Goal: Task Accomplishment & Management: Manage account settings

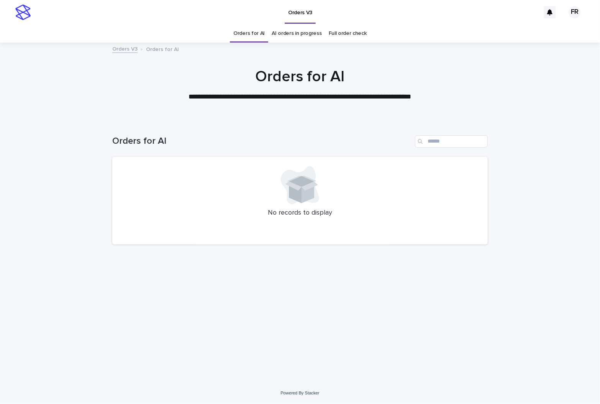
click at [49, 168] on div "Loading... Saving… Loading... Saving… Orders for AI No records to display" at bounding box center [300, 251] width 600 height 262
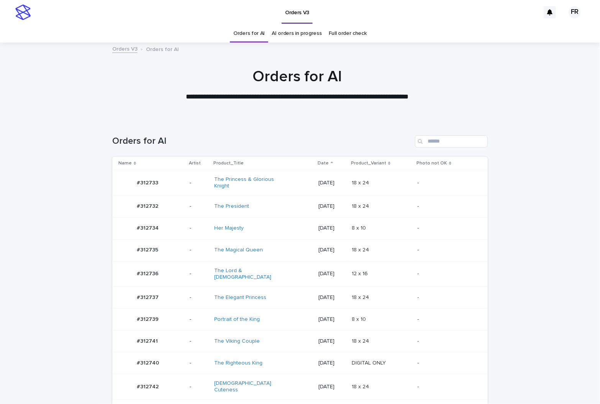
drag, startPoint x: 481, startPoint y: 155, endPoint x: 477, endPoint y: 156, distance: 4.2
click at [477, 156] on div "Loading... Saving… Loading... Saving… Orders for AI Name Artist Product_Title D…" at bounding box center [300, 401] width 600 height 563
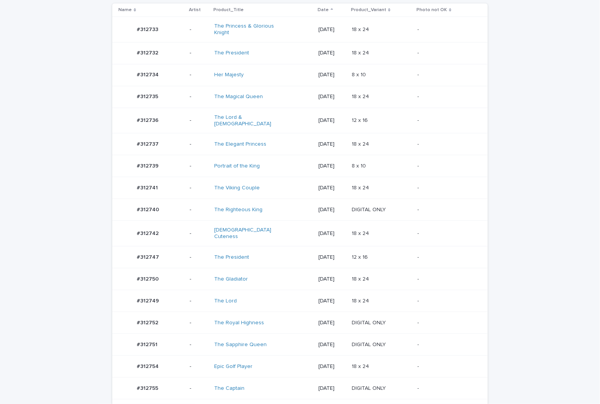
click at [363, 205] on p "DIGITAL ONLY" at bounding box center [370, 209] width 36 height 8
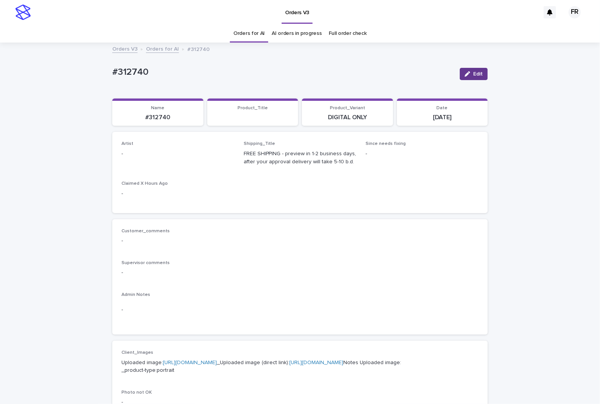
click at [465, 76] on icon "button" at bounding box center [467, 73] width 5 height 5
click at [139, 161] on div "Select..." at bounding box center [165, 157] width 87 height 13
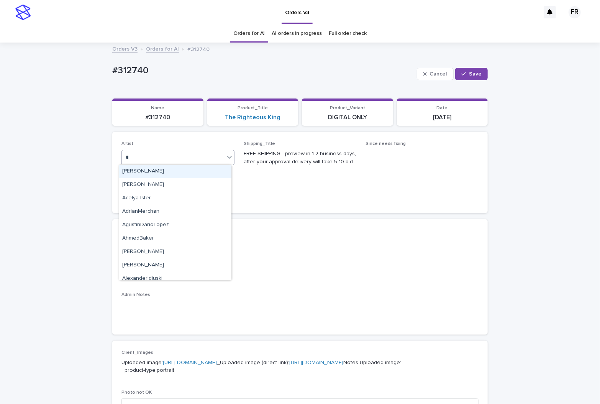
type input "***"
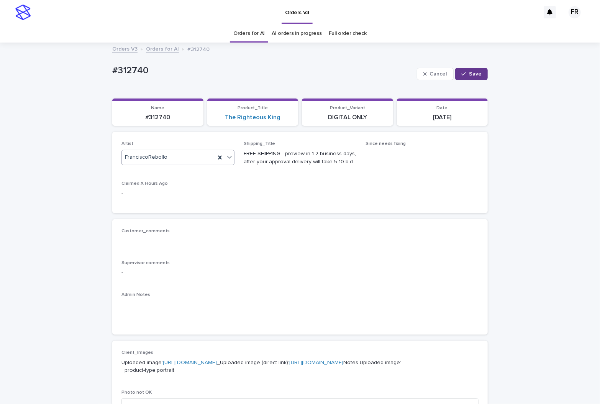
click at [461, 75] on icon "button" at bounding box center [463, 73] width 5 height 5
click at [160, 118] on p "#312740" at bounding box center [158, 117] width 82 height 7
copy p "312740"
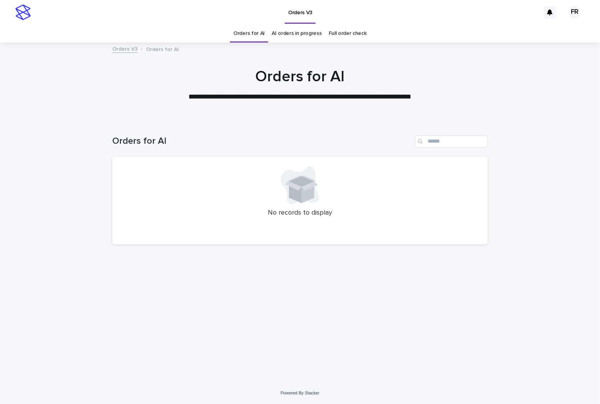
drag, startPoint x: 232, startPoint y: 41, endPoint x: 245, endPoint y: 36, distance: 13.4
click at [233, 41] on div "Orders for AI AI orders in progress Full order check" at bounding box center [300, 34] width 600 height 18
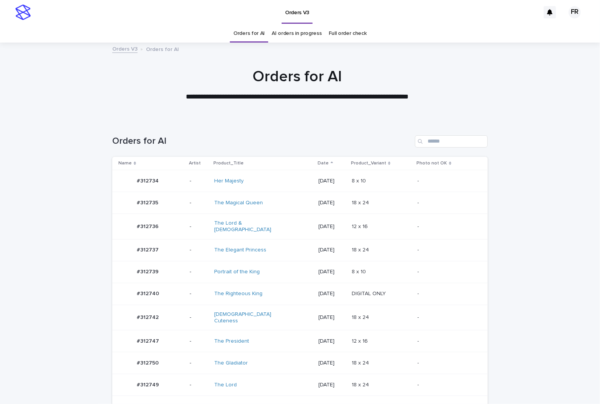
click at [245, 36] on link "Orders for AI" at bounding box center [248, 34] width 31 height 18
click at [338, 261] on td "[DATE]" at bounding box center [331, 272] width 33 height 22
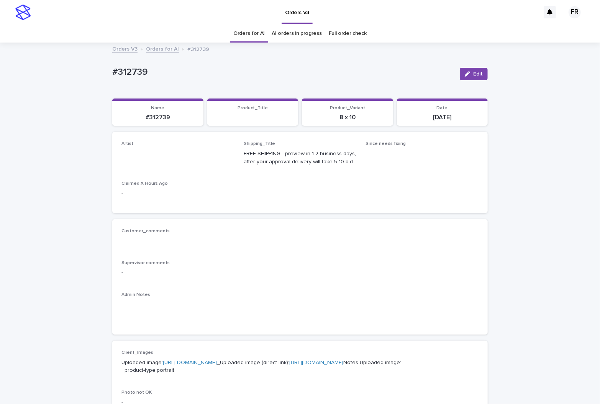
click at [474, 63] on div "Edit" at bounding box center [472, 74] width 31 height 31
click at [465, 75] on icon "button" at bounding box center [467, 73] width 5 height 5
drag, startPoint x: 173, startPoint y: 144, endPoint x: 169, endPoint y: 148, distance: 6.2
click at [172, 144] on p "Artist" at bounding box center [177, 143] width 113 height 5
click at [165, 152] on div "Select..." at bounding box center [173, 157] width 103 height 13
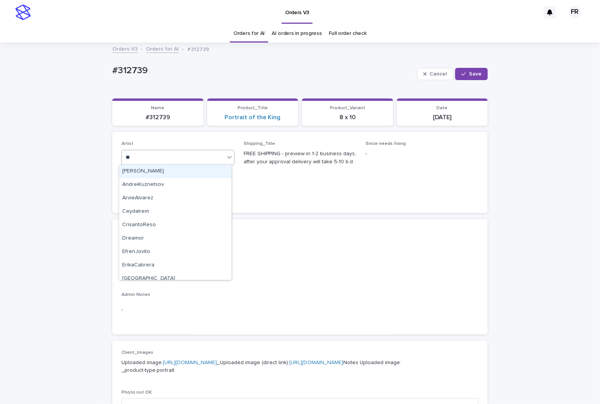
type input "***"
click at [144, 169] on div "FranciscoRebollo" at bounding box center [175, 171] width 112 height 13
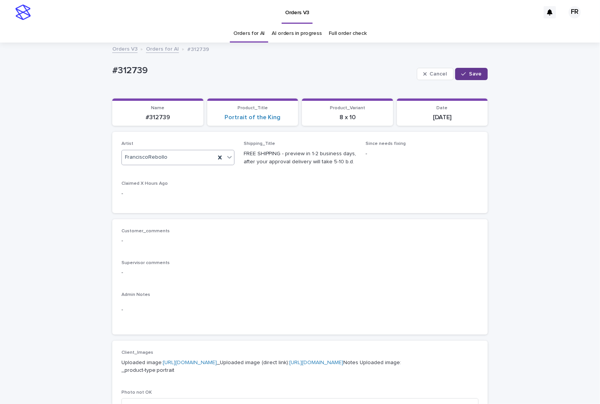
click at [464, 71] on div "button" at bounding box center [465, 73] width 8 height 5
click at [162, 118] on p "#312739" at bounding box center [158, 117] width 82 height 7
copy p "312739"
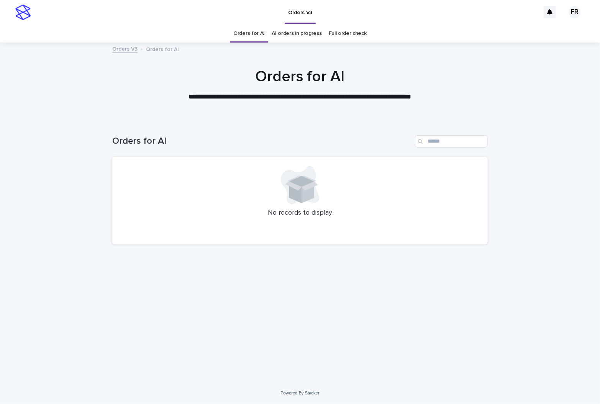
click at [259, 32] on link "Orders for AI" at bounding box center [248, 34] width 31 height 18
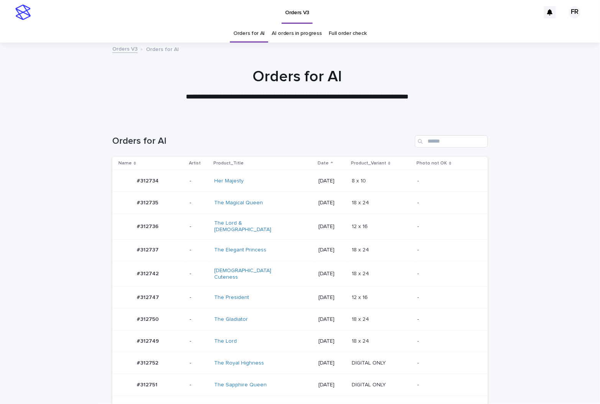
click at [374, 313] on div "18 x 24 18 x 24" at bounding box center [382, 319] width 60 height 13
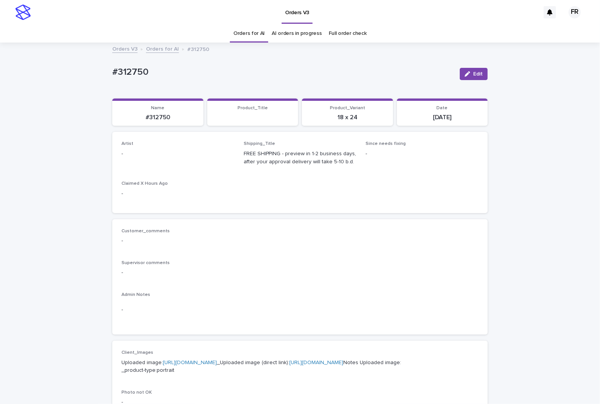
click at [475, 78] on button "Edit" at bounding box center [474, 74] width 28 height 12
click at [165, 156] on div "Select..." at bounding box center [173, 157] width 103 height 13
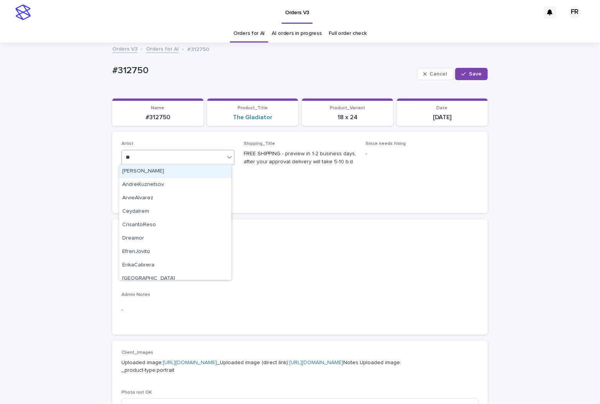
type input "***"
click at [141, 172] on div "FranciscoRebollo" at bounding box center [175, 171] width 112 height 13
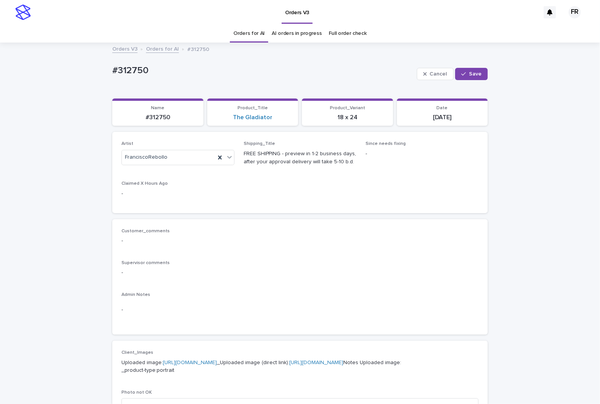
click at [485, 74] on div "Loading... Saving… Loading... Saving… #312750 Cancel Save #312750 Cancel Save S…" at bounding box center [299, 393] width 383 height 700
click at [475, 74] on span "Save" at bounding box center [475, 73] width 13 height 5
click at [151, 118] on p "#312750" at bounding box center [158, 117] width 82 height 7
copy p "312750"
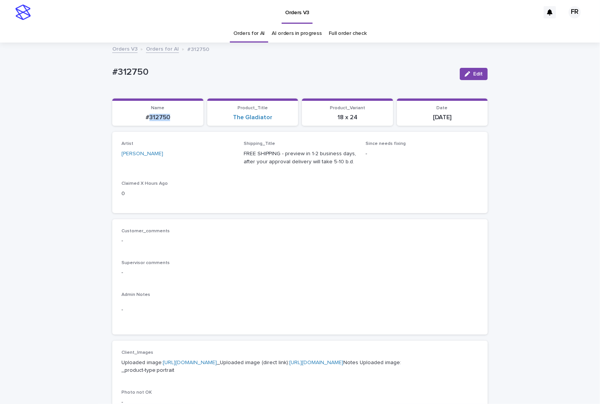
copy p "312750"
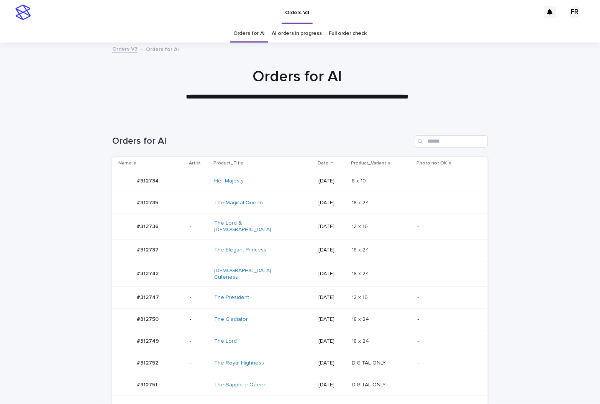
click at [250, 34] on link "Orders for AI" at bounding box center [248, 34] width 31 height 18
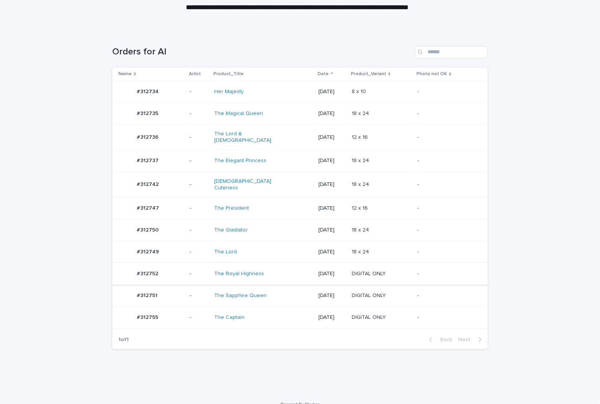
scroll to position [91, 0]
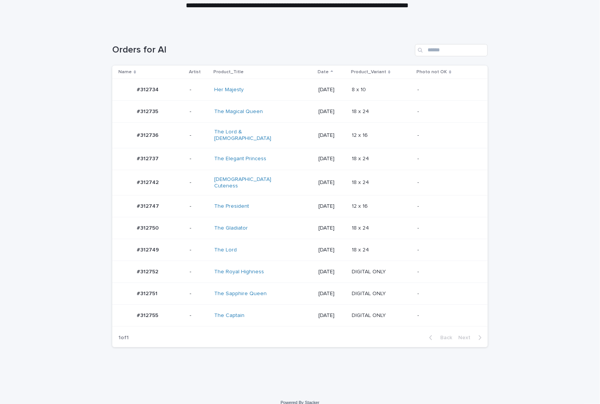
click at [425, 261] on td "-" at bounding box center [450, 272] width 73 height 22
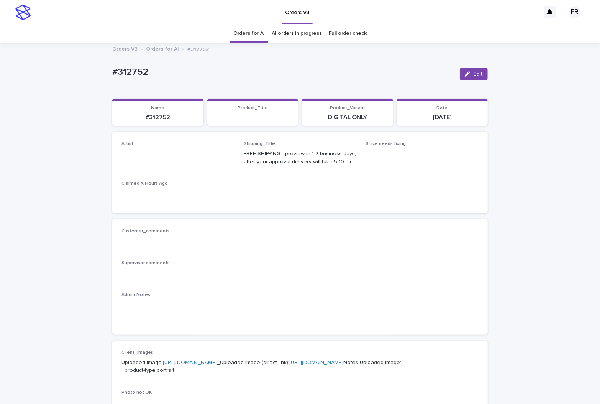
click at [475, 75] on span "Edit" at bounding box center [478, 73] width 10 height 5
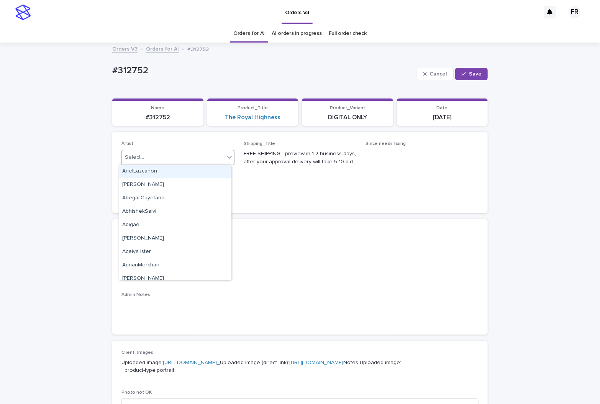
click at [136, 160] on div "Select..." at bounding box center [173, 157] width 103 height 13
type input "***"
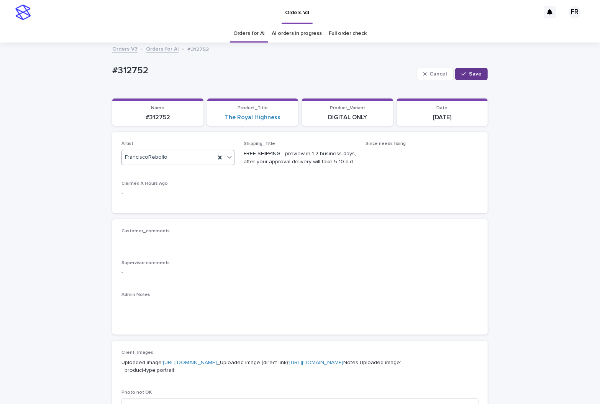
click at [463, 75] on icon "button" at bounding box center [463, 73] width 5 height 5
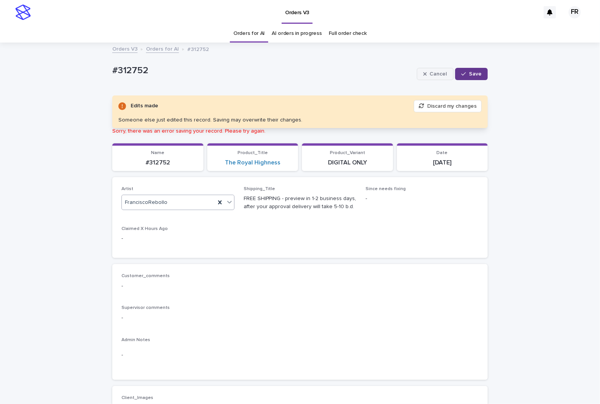
click at [426, 71] on div "button" at bounding box center [426, 73] width 7 height 5
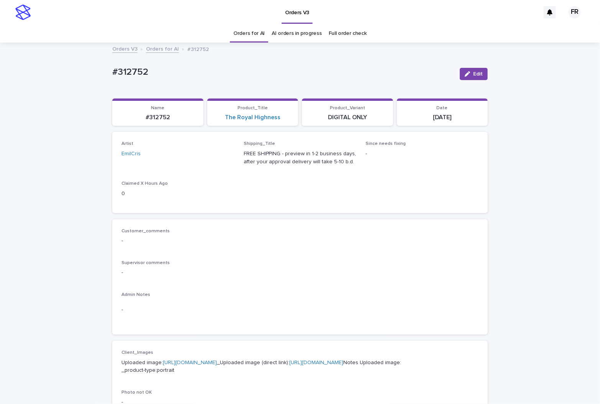
click at [148, 118] on p "#312752" at bounding box center [158, 117] width 82 height 7
copy p "312752"
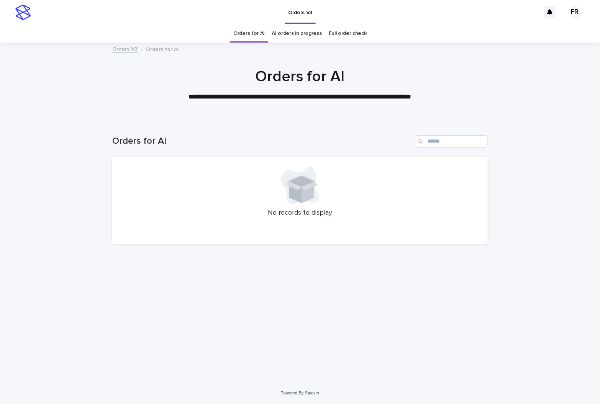
click at [253, 38] on link "Orders for AI" at bounding box center [248, 34] width 31 height 18
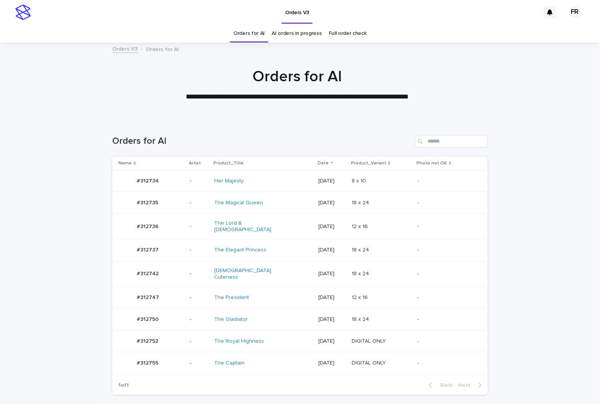
click at [360, 247] on p "18 x 24" at bounding box center [361, 249] width 19 height 8
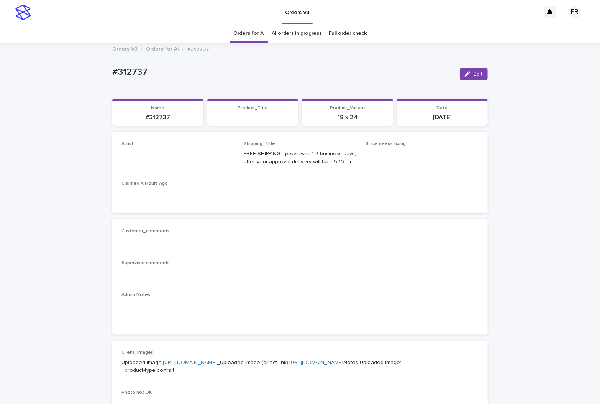
click at [476, 73] on span "Edit" at bounding box center [478, 73] width 10 height 5
click at [127, 160] on div "Select..." at bounding box center [165, 157] width 87 height 13
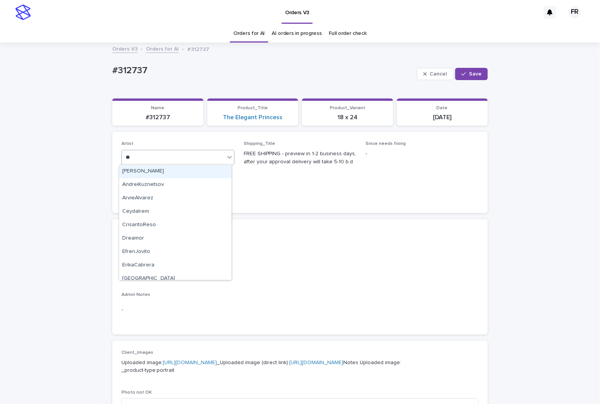
type input "***"
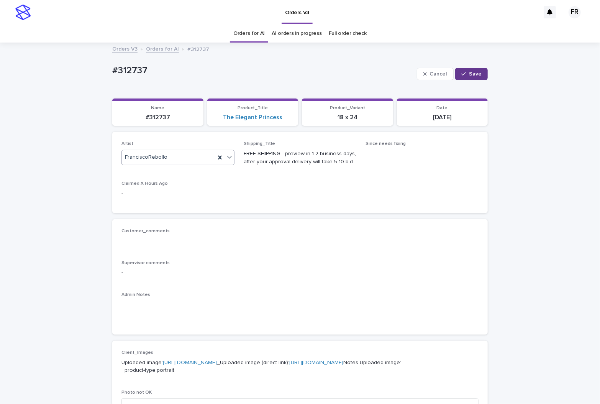
click at [461, 73] on icon "button" at bounding box center [463, 73] width 5 height 5
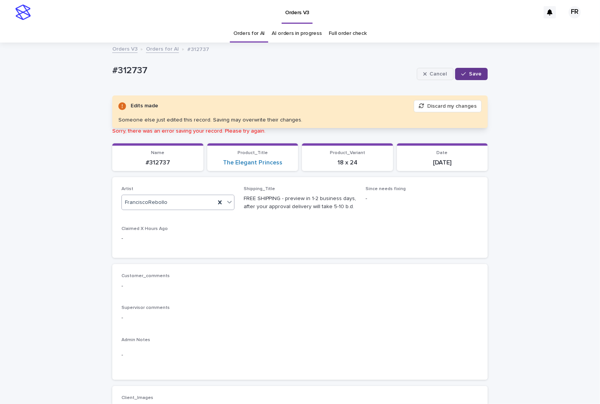
click at [419, 74] on button "Cancel" at bounding box center [435, 74] width 37 height 12
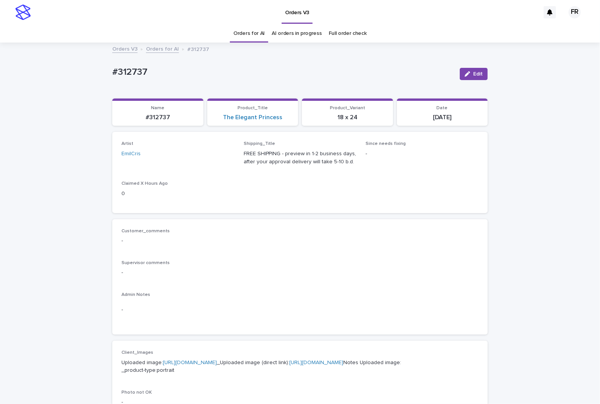
click at [258, 36] on link "Orders for AI" at bounding box center [248, 34] width 31 height 18
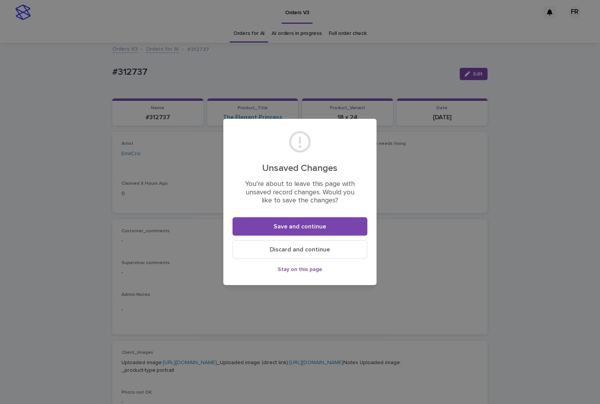
click at [328, 252] on span "Discard and continue" at bounding box center [300, 249] width 60 height 6
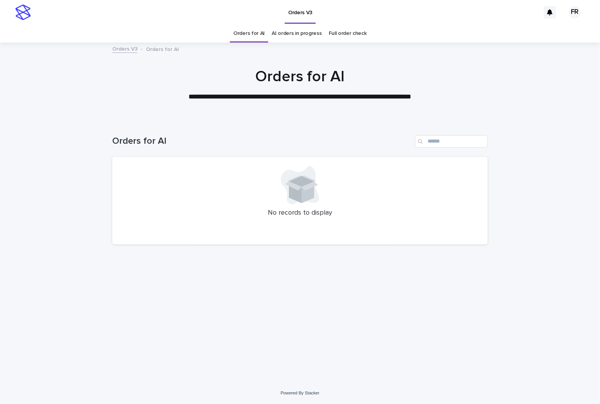
click at [255, 34] on link "Orders for AI" at bounding box center [248, 34] width 31 height 18
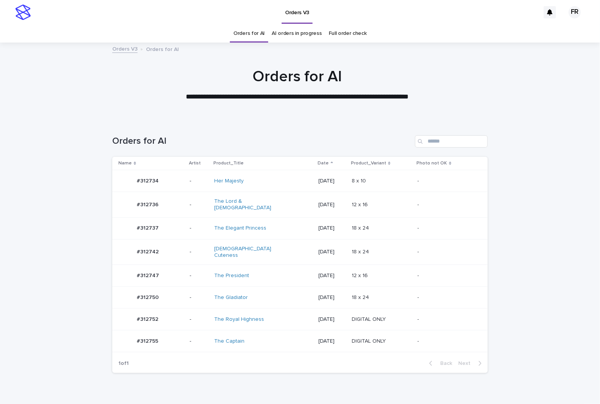
click at [255, 34] on link "Orders for AI" at bounding box center [248, 34] width 31 height 18
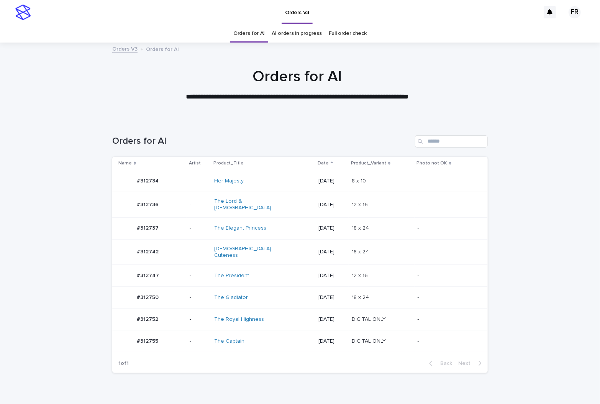
click at [255, 34] on link "Orders for AI" at bounding box center [248, 34] width 31 height 18
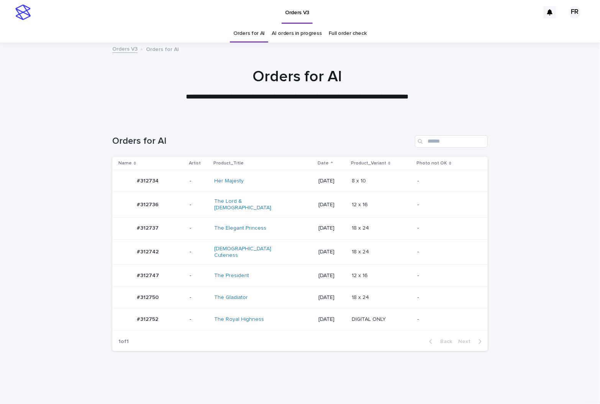
click at [411, 176] on td "8 x 10 8 x 10" at bounding box center [382, 181] width 66 height 22
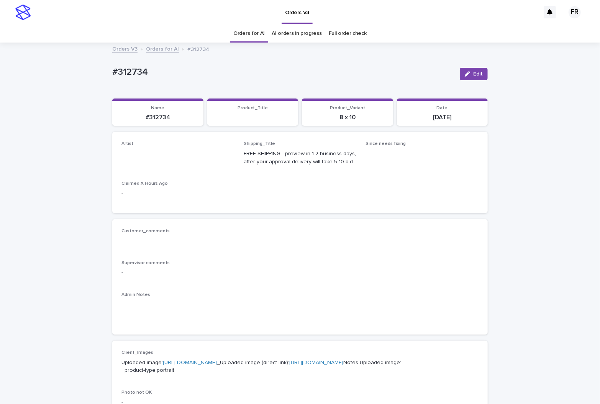
click at [478, 70] on button "Edit" at bounding box center [474, 74] width 28 height 12
click at [173, 149] on div "Artist Select..." at bounding box center [177, 156] width 113 height 30
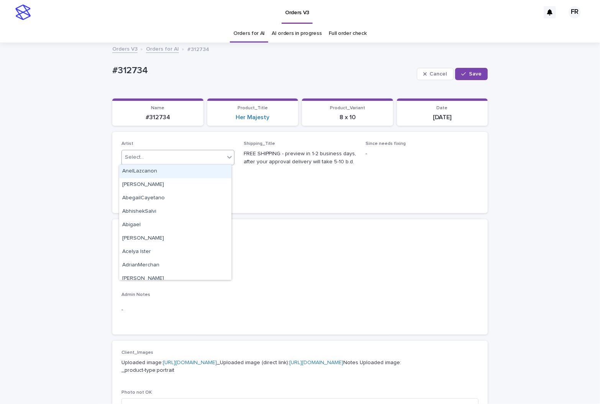
click at [168, 155] on div "Select..." at bounding box center [173, 157] width 103 height 13
type input "***"
click at [159, 170] on div "FranciscoRebollo" at bounding box center [175, 171] width 112 height 13
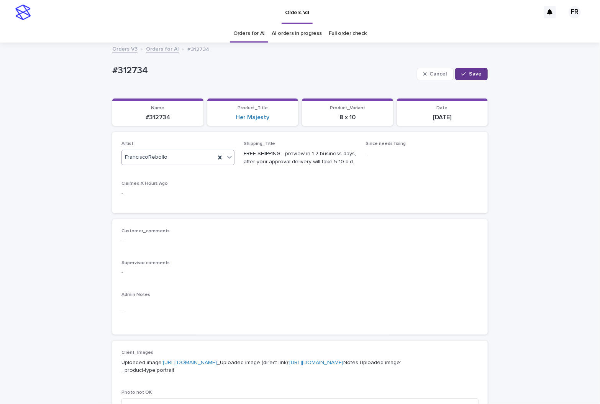
click at [464, 73] on div "button" at bounding box center [465, 73] width 8 height 5
click at [157, 115] on p "#312734" at bounding box center [158, 117] width 82 height 7
copy p "312734"
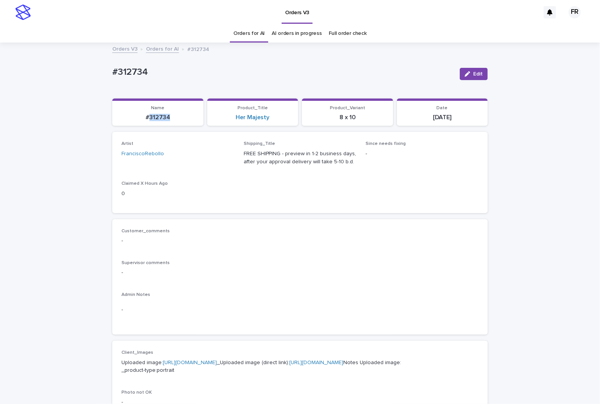
click at [291, 30] on link "AI orders in progress" at bounding box center [297, 34] width 50 height 18
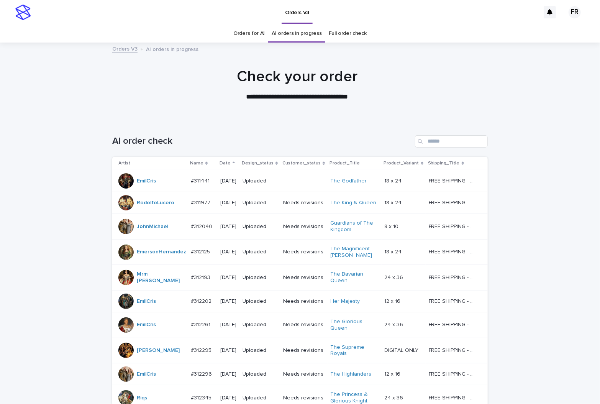
click at [437, 134] on div "AI order check" at bounding box center [299, 138] width 375 height 37
click at [438, 138] on input "Search" at bounding box center [451, 141] width 73 height 12
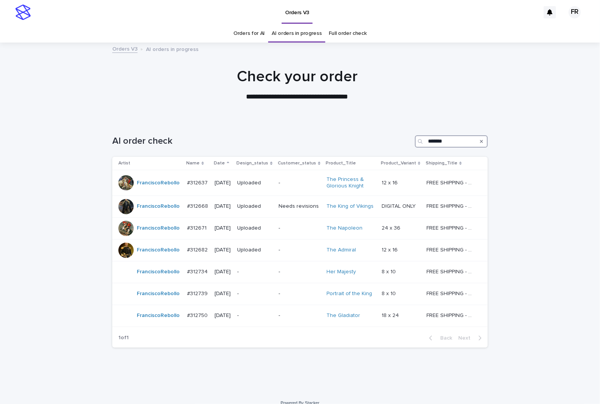
type input "*******"
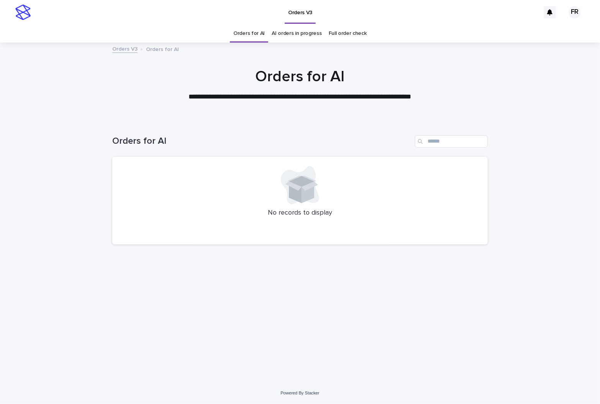
click at [263, 33] on link "Orders for AI" at bounding box center [248, 34] width 31 height 18
click at [251, 34] on link "Orders for AI" at bounding box center [248, 34] width 31 height 18
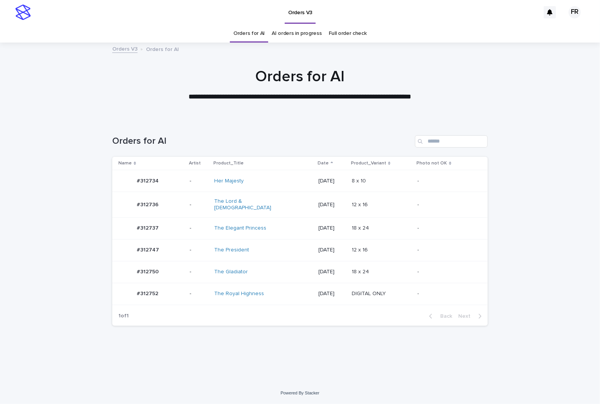
click at [251, 34] on link "Orders for AI" at bounding box center [248, 34] width 31 height 18
click at [396, 239] on td "12 x 16 12 x 16" at bounding box center [382, 250] width 66 height 22
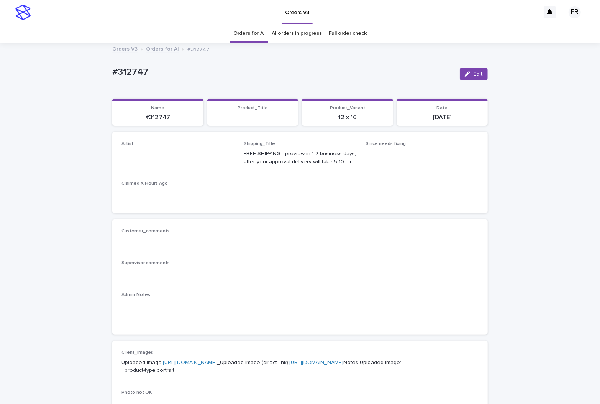
click at [470, 70] on button "Edit" at bounding box center [474, 74] width 28 height 12
click at [141, 160] on div "Select..." at bounding box center [165, 157] width 87 height 13
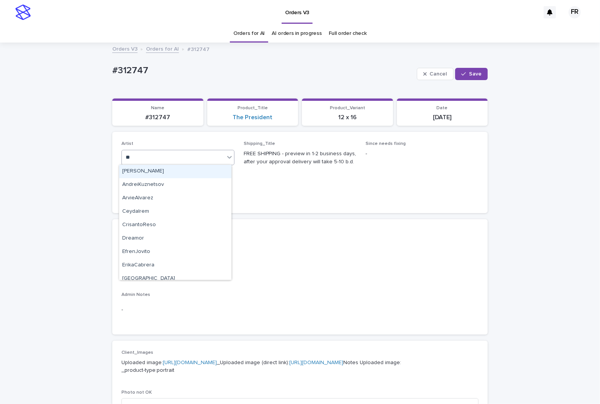
type input "***"
click at [213, 170] on div "FranciscoRebollo" at bounding box center [175, 171] width 112 height 13
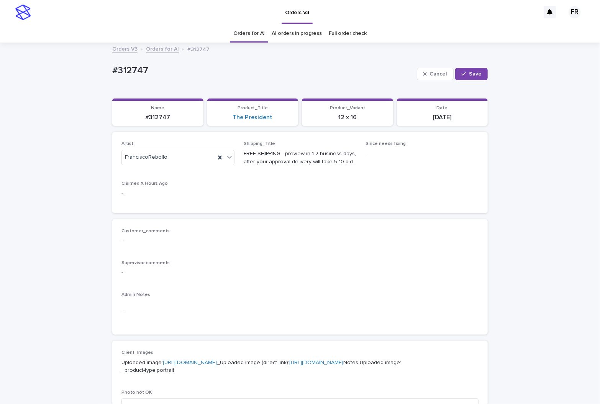
click at [470, 67] on div "Cancel Save" at bounding box center [452, 74] width 71 height 31
click at [470, 70] on button "Save" at bounding box center [471, 74] width 33 height 12
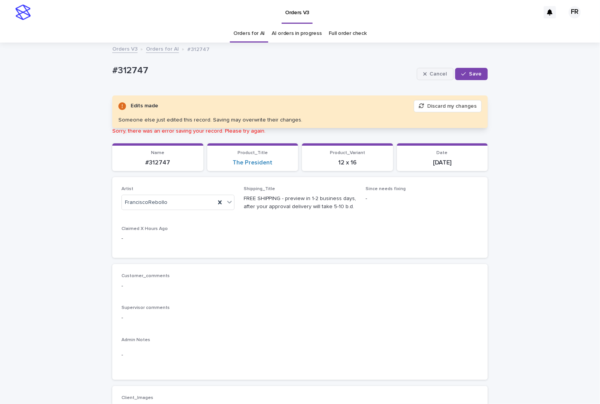
click at [426, 74] on div "button" at bounding box center [426, 73] width 7 height 5
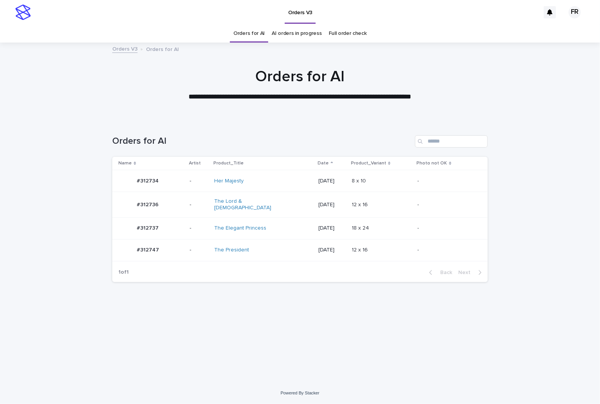
click at [263, 34] on link "Orders for AI" at bounding box center [248, 34] width 31 height 18
click at [261, 34] on link "Orders for AI" at bounding box center [248, 34] width 31 height 18
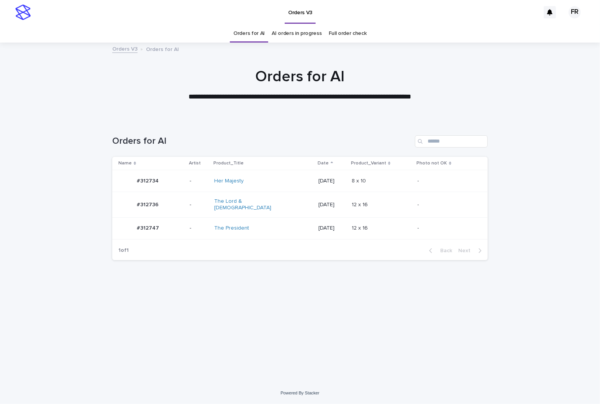
click at [261, 34] on link "Orders for AI" at bounding box center [248, 34] width 31 height 18
click at [255, 36] on link "Orders for AI" at bounding box center [248, 34] width 31 height 18
